Goal: Book appointment/travel/reservation

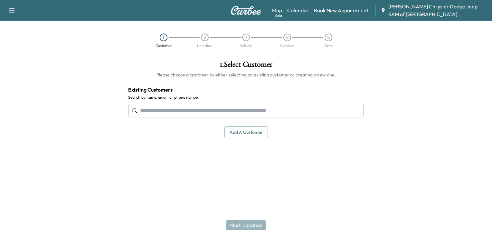
click at [179, 110] on input "text" at bounding box center [246, 111] width 236 height 14
paste input "**********"
click at [165, 110] on input "**********" at bounding box center [246, 111] width 236 height 14
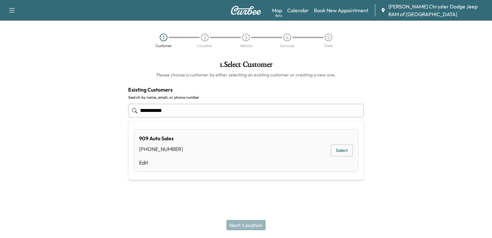
type input "**********"
click at [341, 148] on button "Select" at bounding box center [342, 150] width 22 height 12
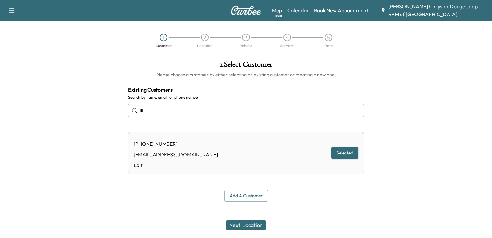
click at [248, 223] on button "Next: Location" at bounding box center [245, 225] width 39 height 10
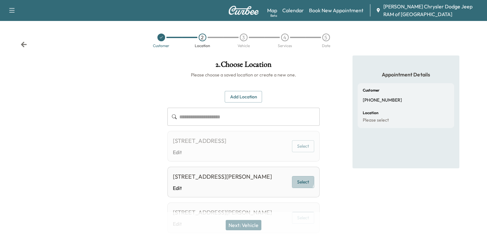
click at [299, 188] on button "Select" at bounding box center [303, 182] width 22 height 12
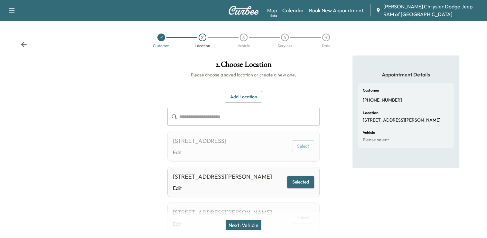
click at [245, 223] on button "Next: Vehicle" at bounding box center [244, 225] width 36 height 10
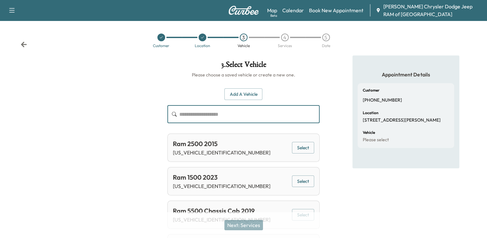
click at [234, 106] on input "text" at bounding box center [249, 114] width 140 height 18
paste input "**********"
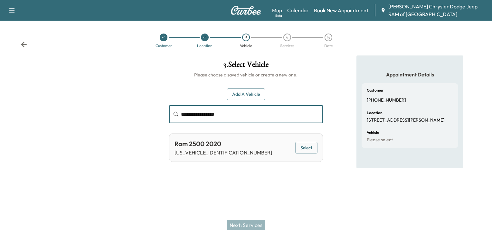
type input "**********"
click at [301, 145] on button "Select" at bounding box center [306, 148] width 22 height 12
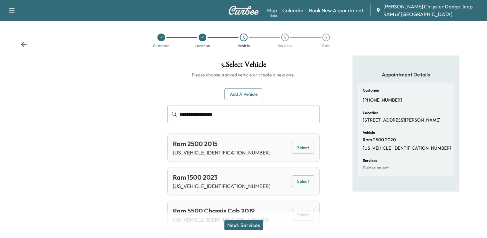
click at [249, 227] on button "Next: Services" at bounding box center [243, 225] width 39 height 10
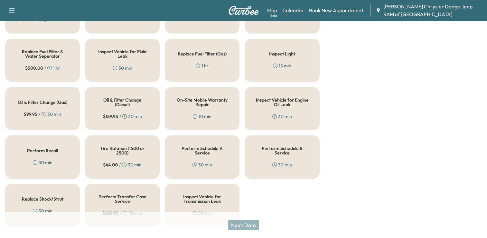
scroll to position [240, 0]
click at [116, 102] on h5 "Oil & Filter Change (Diesel)" at bounding box center [122, 101] width 53 height 9
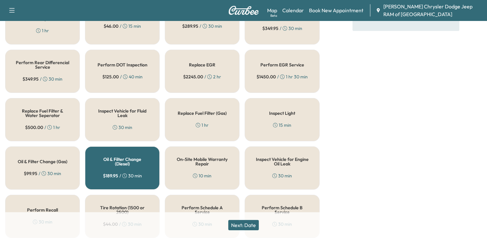
scroll to position [178, 0]
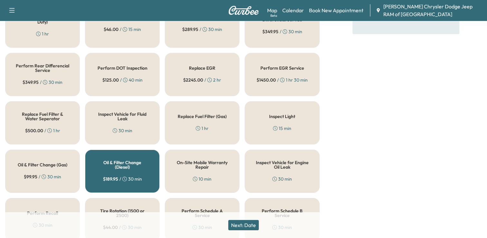
click at [57, 113] on h5 "Replace Fuel Filter & Water Seperator" at bounding box center [42, 116] width 53 height 9
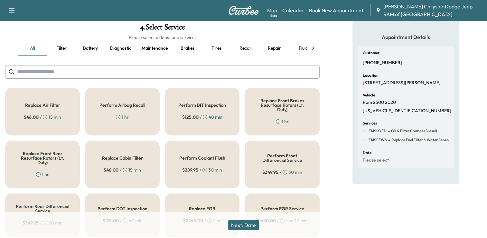
scroll to position [35, 0]
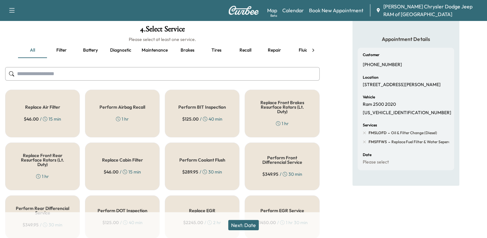
click at [54, 110] on div "Replace Air Filter $ 46.00 / 15 min" at bounding box center [42, 113] width 75 height 48
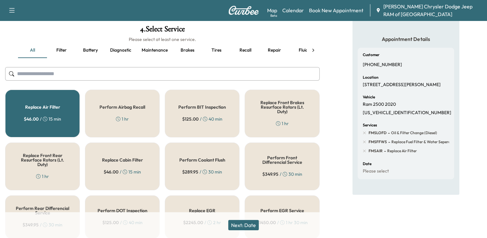
click at [122, 158] on h5 "Replace Cabin Filter" at bounding box center [122, 159] width 41 height 5
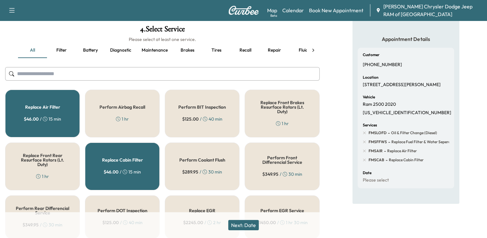
click at [252, 224] on button "Next: Date" at bounding box center [243, 225] width 31 height 10
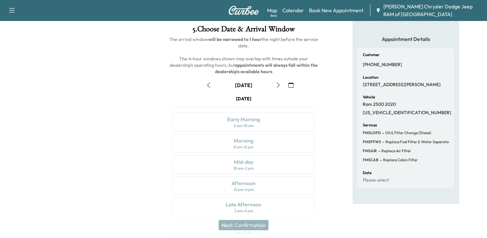
click at [210, 86] on icon "button" at bounding box center [208, 84] width 5 height 5
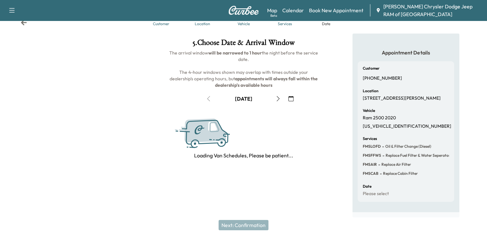
scroll to position [27, 0]
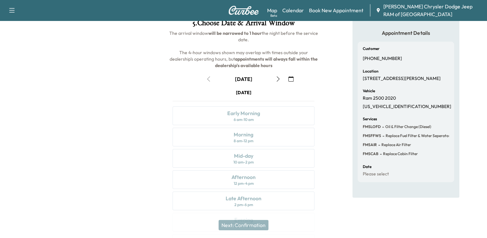
click at [274, 78] on button "button" at bounding box center [278, 79] width 11 height 10
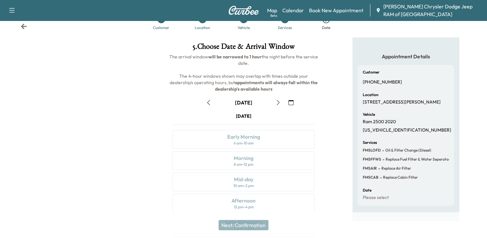
scroll to position [14, 0]
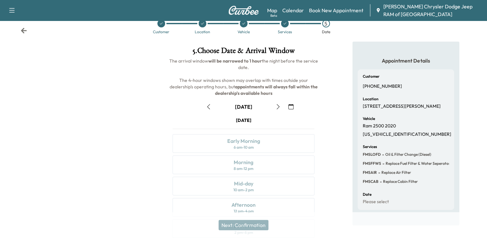
click at [276, 104] on icon "button" at bounding box center [278, 106] width 5 height 5
click at [276, 105] on icon "button" at bounding box center [278, 106] width 5 height 5
click at [239, 147] on div "6 am - 10 am" at bounding box center [243, 147] width 20 height 5
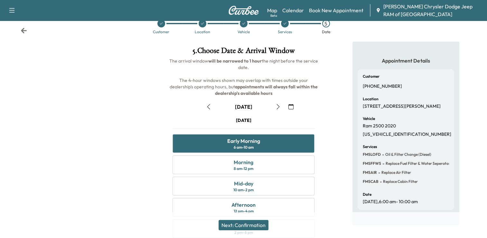
click at [248, 225] on button "Next: Confirmation" at bounding box center [244, 225] width 50 height 10
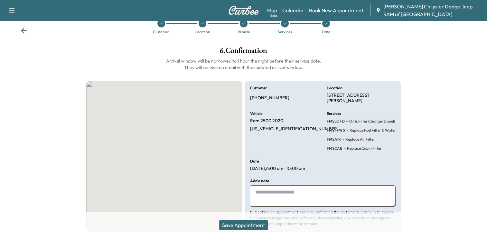
click at [248, 223] on button "Save Appointment" at bounding box center [243, 225] width 49 height 10
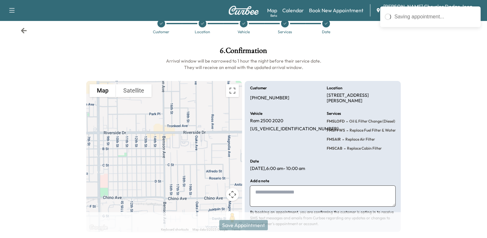
scroll to position [33, 0]
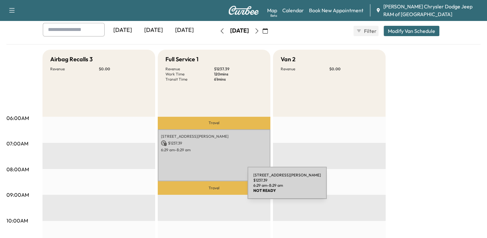
scroll to position [35, 0]
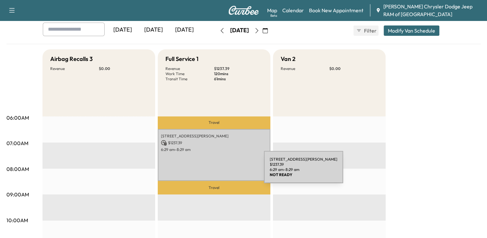
click at [216, 173] on div "[STREET_ADDRESS][PERSON_NAME] $ 1237.39 6:29 am - 8:29 am" at bounding box center [214, 155] width 113 height 52
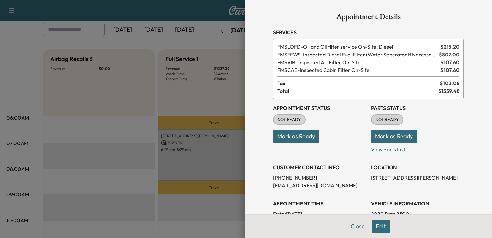
click at [293, 135] on button "Mark as Ready" at bounding box center [296, 136] width 46 height 13
click at [377, 133] on button "Mark as Ready" at bounding box center [394, 136] width 46 height 13
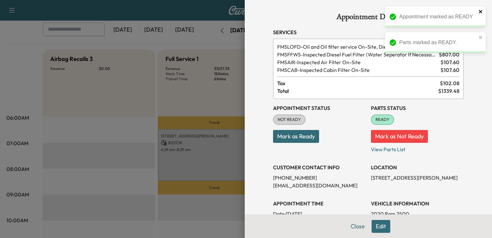
click at [478, 12] on icon "close" at bounding box center [480, 11] width 5 height 5
click at [480, 10] on icon "close" at bounding box center [480, 11] width 5 height 5
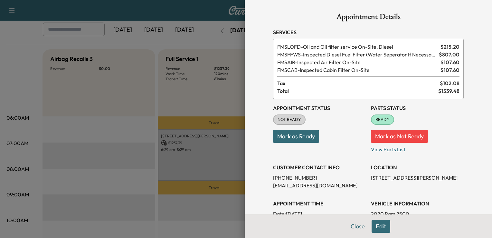
click at [200, 47] on div at bounding box center [246, 119] width 492 height 238
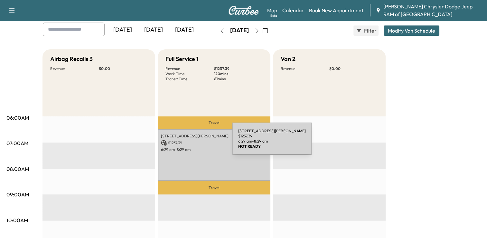
click at [185, 145] on div "[STREET_ADDRESS][PERSON_NAME] $ 1237.39 6:29 am - 8:29 am" at bounding box center [214, 155] width 113 height 52
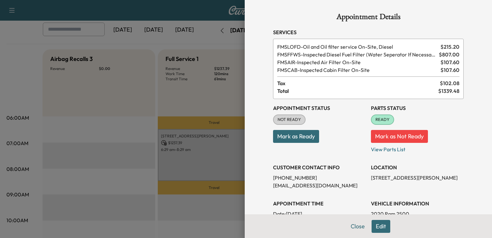
click at [286, 132] on button "Mark as Ready" at bounding box center [296, 136] width 46 height 13
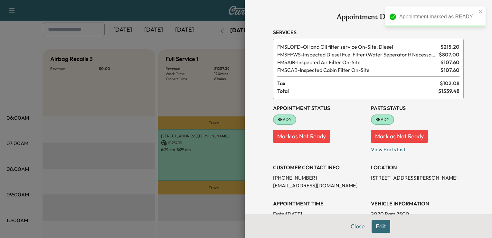
click at [209, 109] on div at bounding box center [246, 119] width 492 height 238
